Goal: Check status: Verify the current state of an ongoing process or item

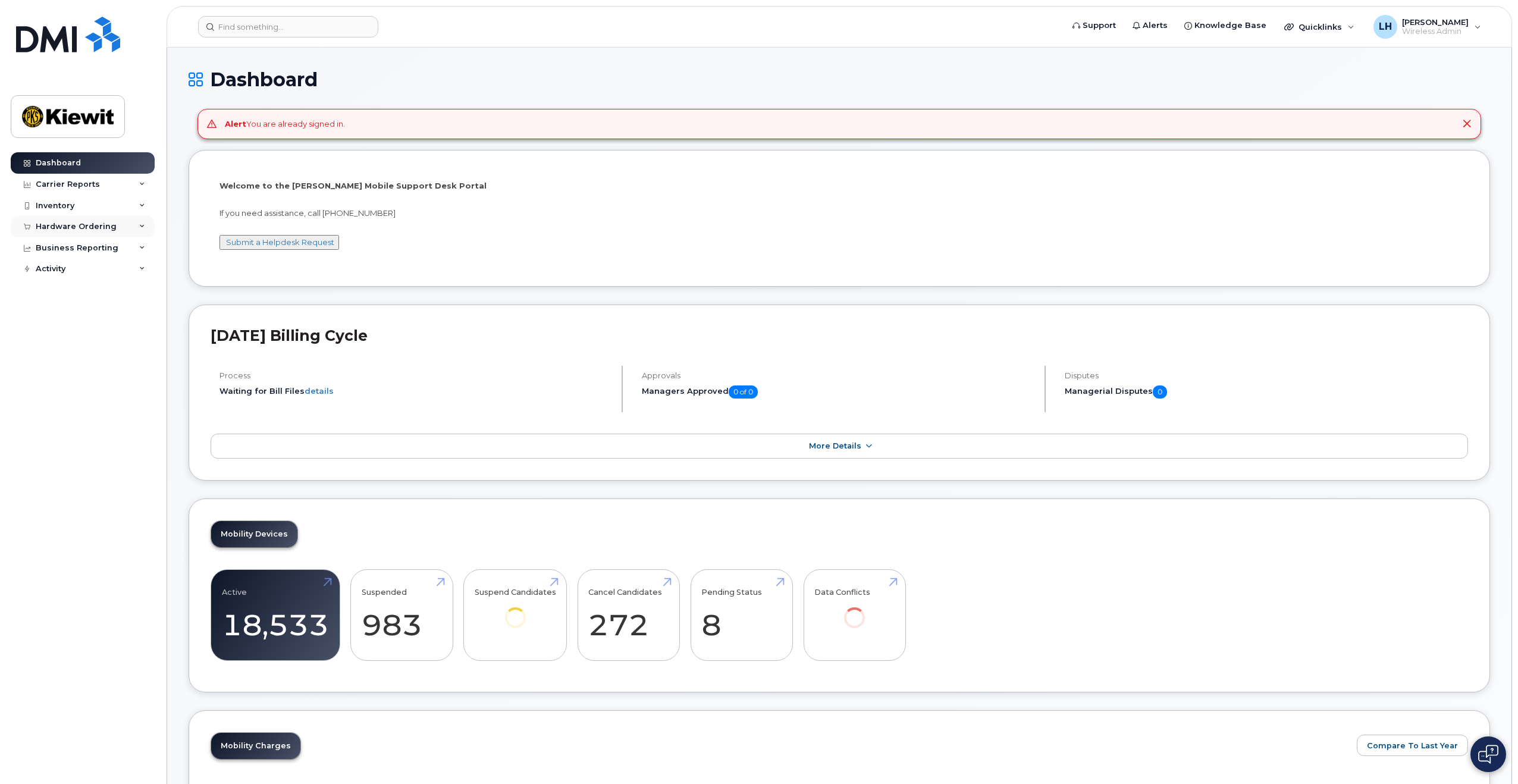
click at [103, 223] on div "Hardware Ordering" at bounding box center [76, 226] width 81 height 10
click at [100, 251] on link "Overview" at bounding box center [93, 249] width 123 height 23
click at [87, 253] on link "Overview" at bounding box center [93, 249] width 123 height 23
click at [65, 268] on div "Orders" at bounding box center [55, 271] width 29 height 11
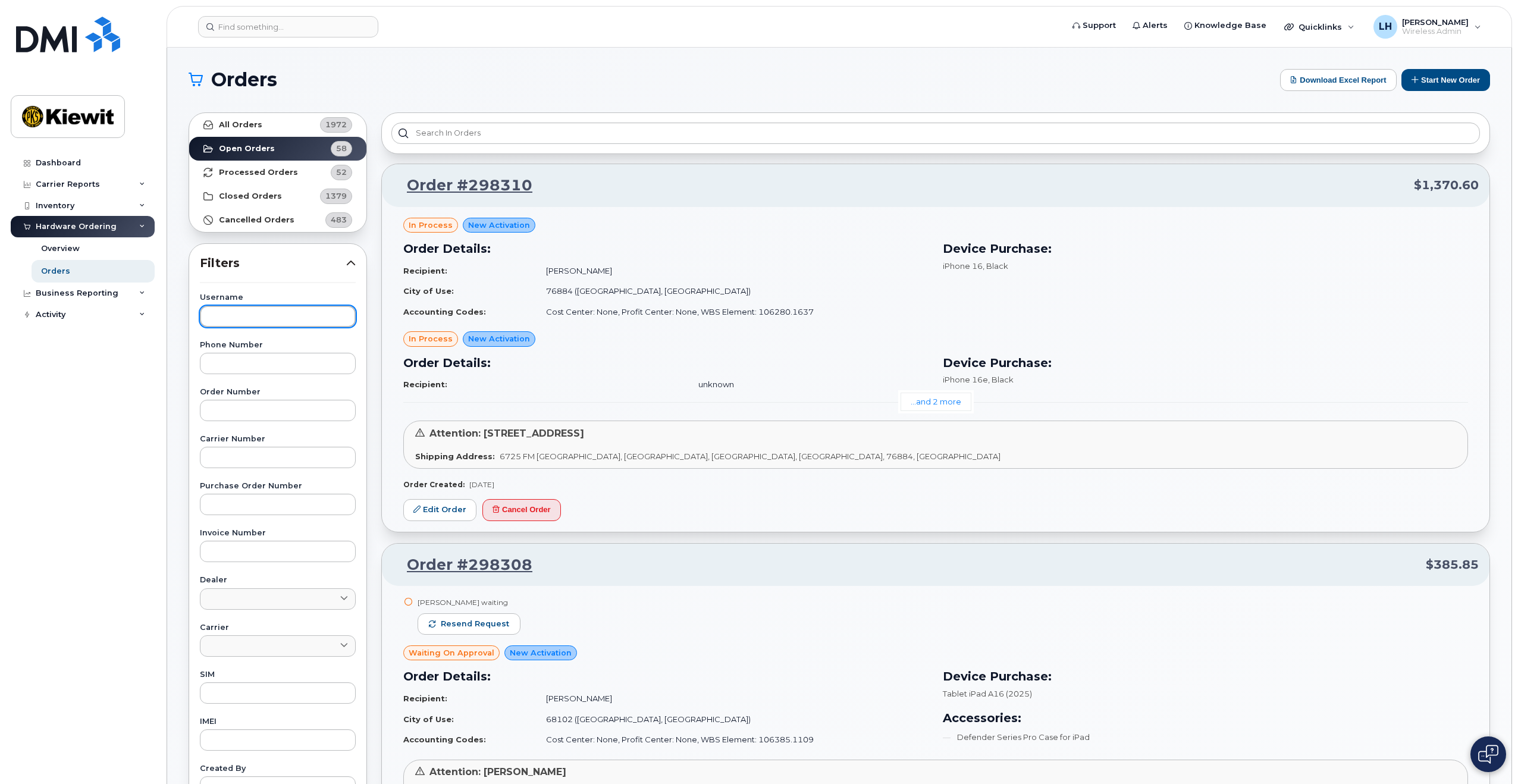
click at [276, 311] on input "text" at bounding box center [277, 316] width 156 height 21
type input "Eric TorresRuiz"
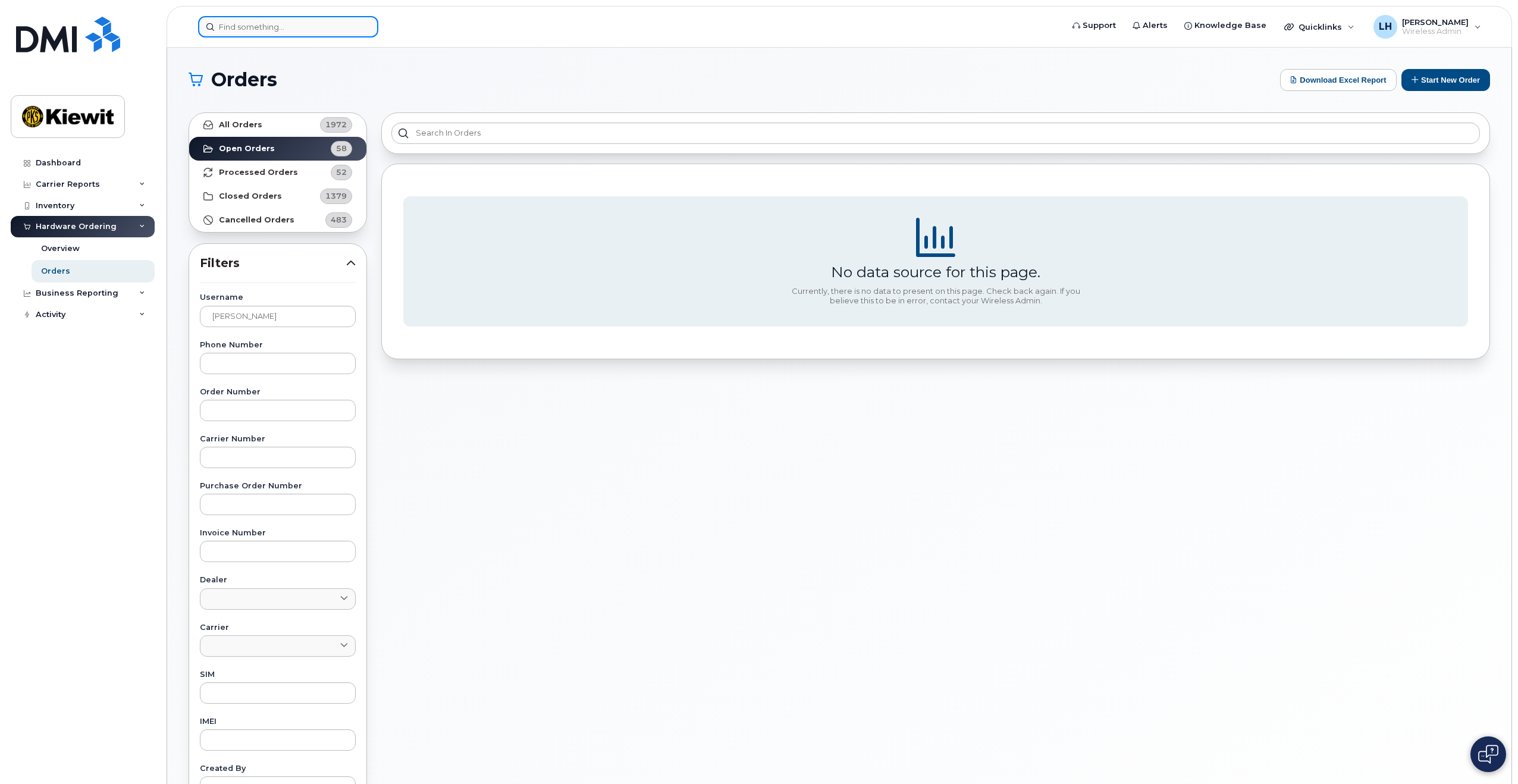
click at [265, 32] on input at bounding box center [288, 26] width 180 height 21
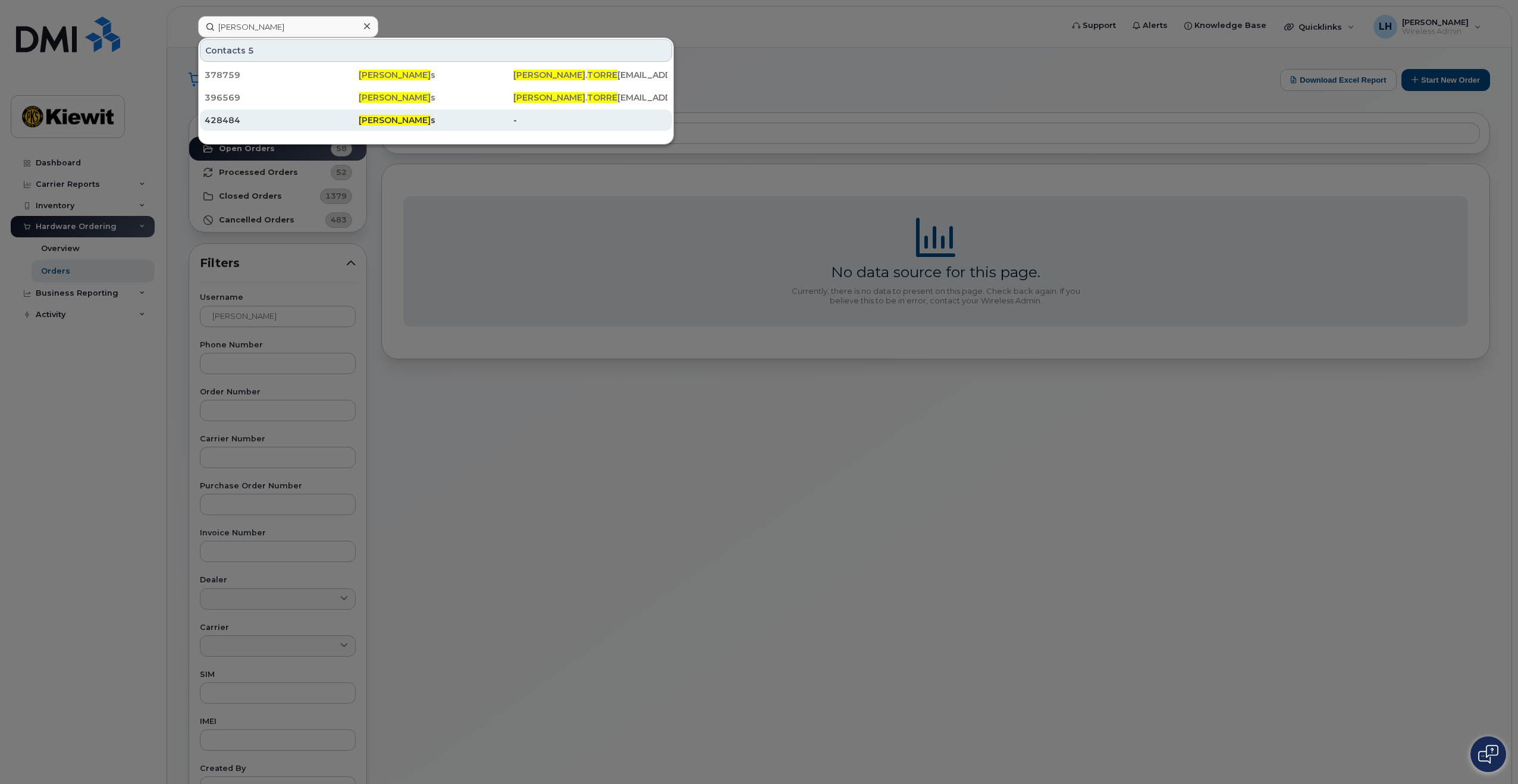
click at [273, 127] on div "428484" at bounding box center [282, 120] width 155 height 21
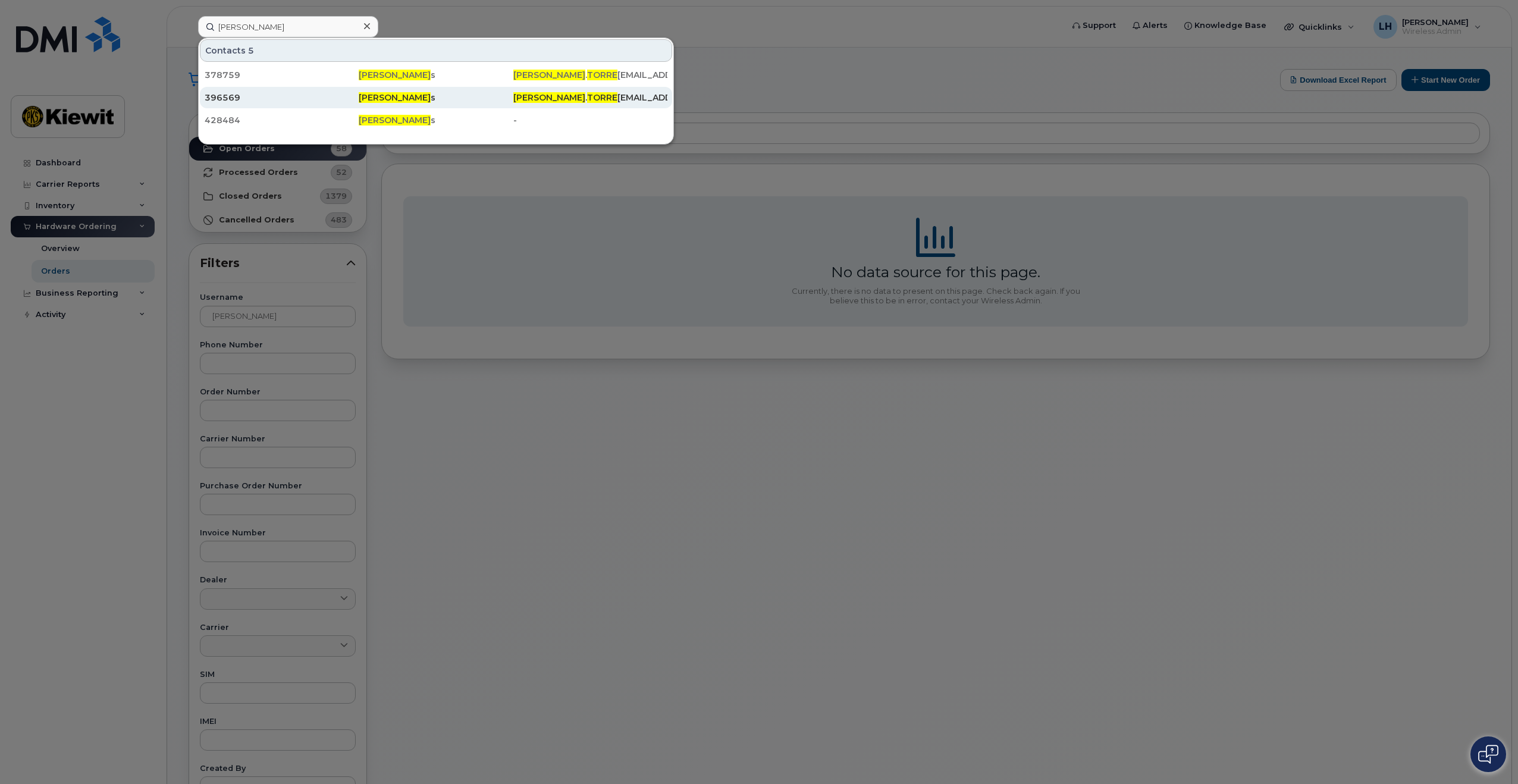
click at [225, 102] on div "396569" at bounding box center [282, 97] width 155 height 11
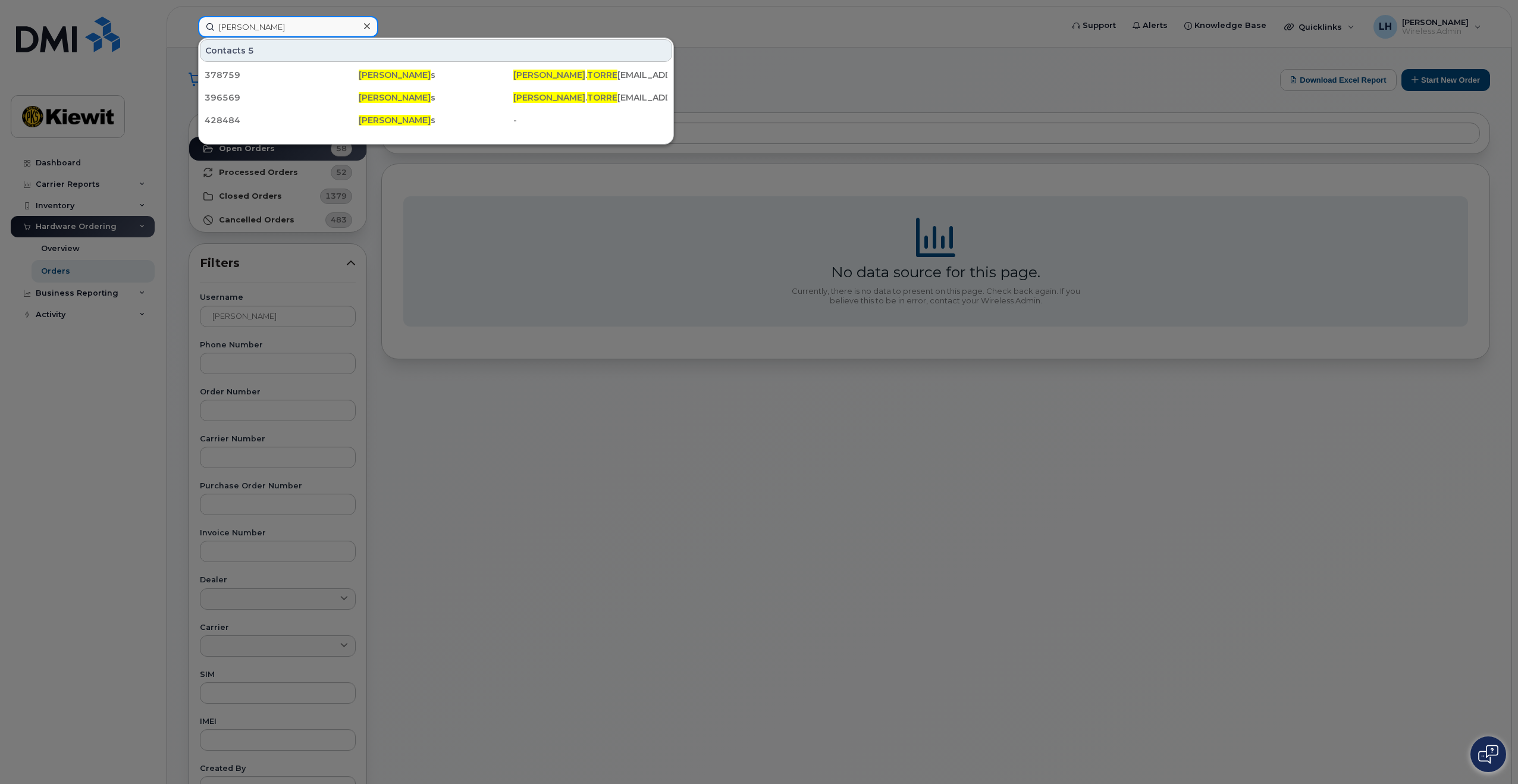
click at [276, 32] on input "Eric Torre" at bounding box center [288, 26] width 180 height 21
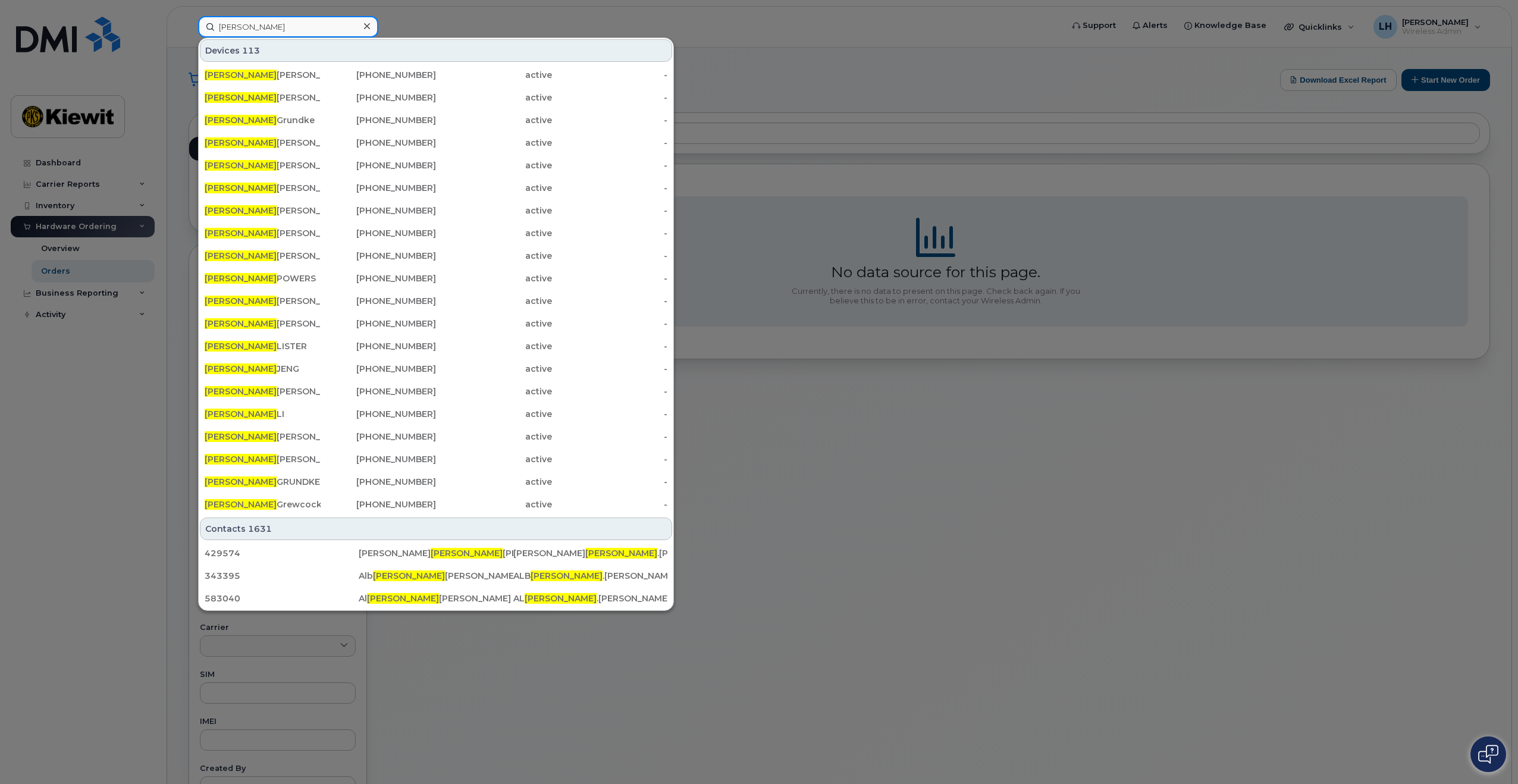
drag, startPoint x: 265, startPoint y: 26, endPoint x: 145, endPoint y: 21, distance: 120.1
click at [189, 21] on div "Eric Devices 113 ERIC PERKINS 661-800-8405 active - ERIC HUTCHINSON 224-531-368…" at bounding box center [627, 26] width 876 height 21
paste input "9728412444"
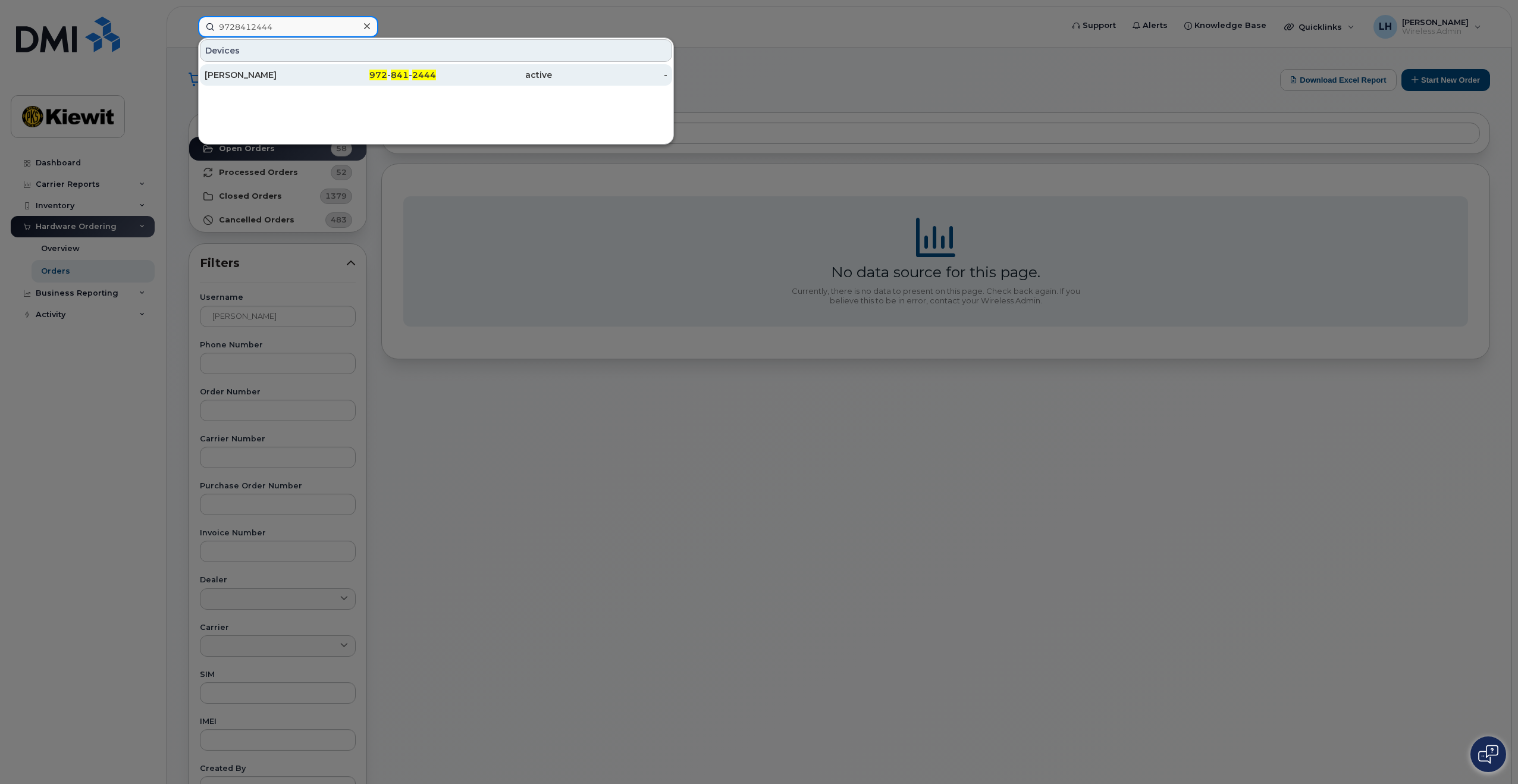
type input "9728412444"
click at [245, 75] on div "[PERSON_NAME]" at bounding box center [262, 74] width 116 height 11
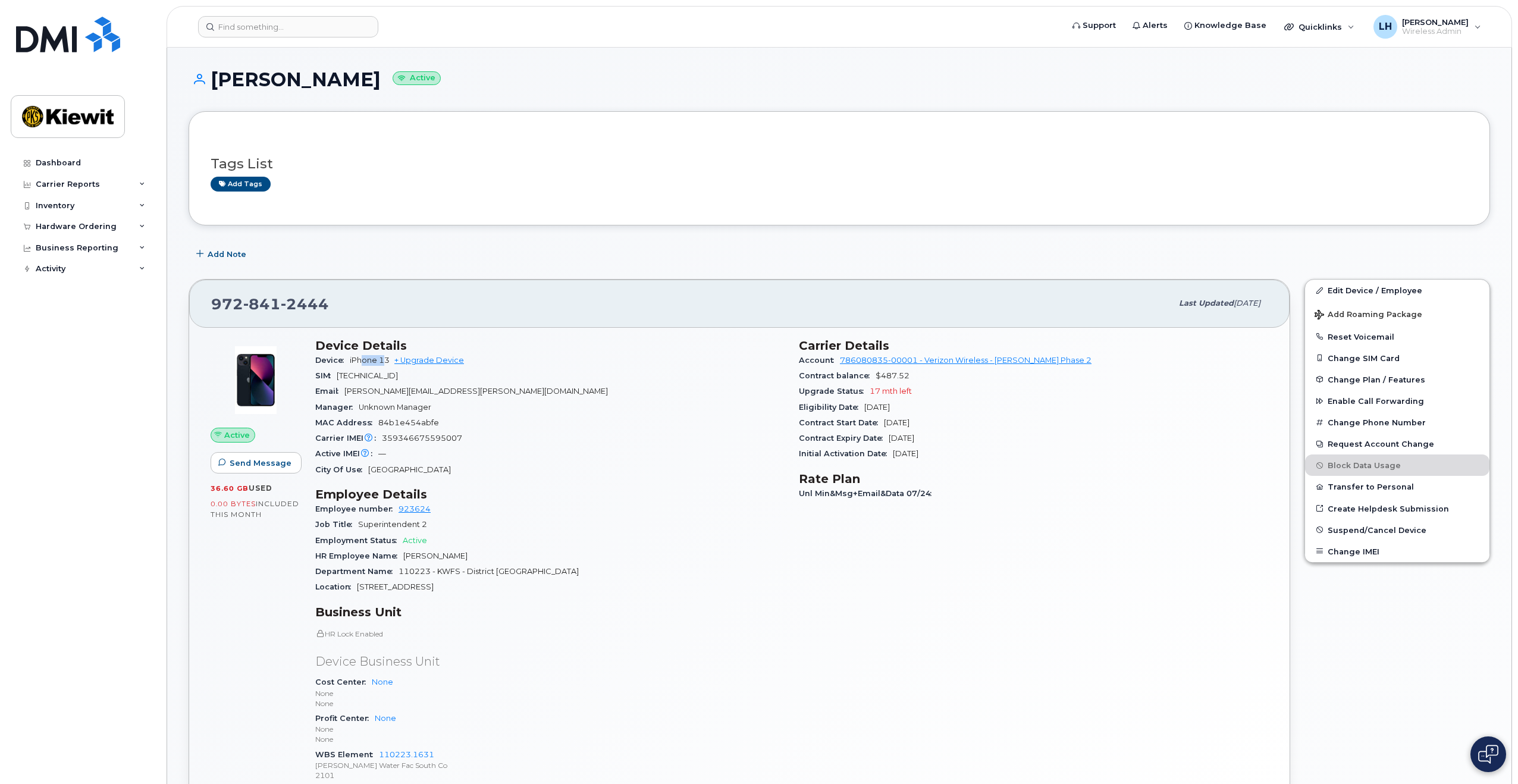
drag, startPoint x: 387, startPoint y: 360, endPoint x: 366, endPoint y: 360, distance: 21.0
click at [366, 360] on span "iPhone 13" at bounding box center [369, 360] width 40 height 9
